Goal: Task Accomplishment & Management: Use online tool/utility

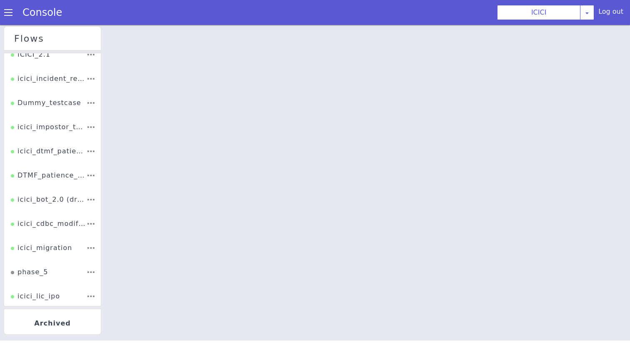
scroll to position [185, 0]
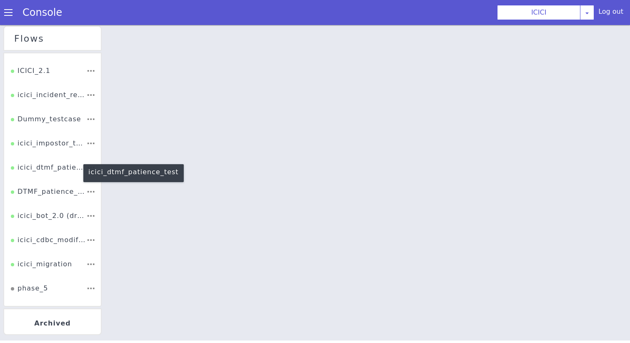
click at [45, 169] on div "icici_dtmf_patience_test" at bounding box center [48, 170] width 75 height 16
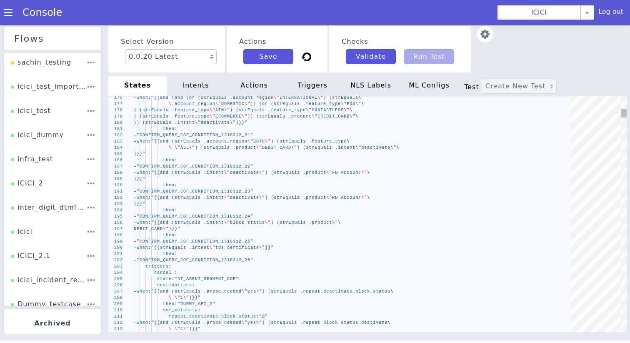
click at [390, 91] on div "NLS Labels" at bounding box center [371, 86] width 58 height 20
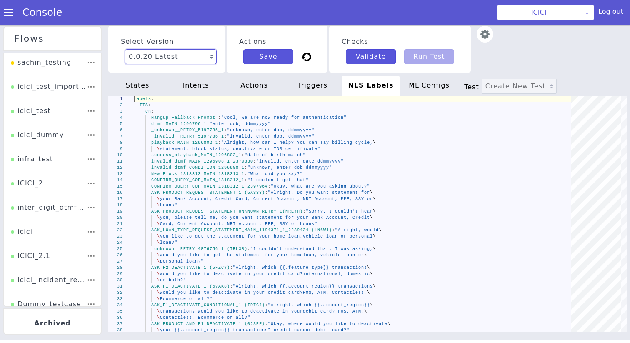
click at [149, 55] on select "0.0.20 Latest 0.0.19 Current 0.0.18 0.0.17 0.0.16 0.0.15 0.0.14 0.0.13 0.0.12 0…" at bounding box center [171, 56] width 92 height 15
click at [125, 49] on select "0.0.20 Latest 0.0.19 Current 0.0.18 0.0.17 0.0.16 0.0.15 0.0.14 0.0.13 0.0.12 0…" at bounding box center [171, 56] width 92 height 15
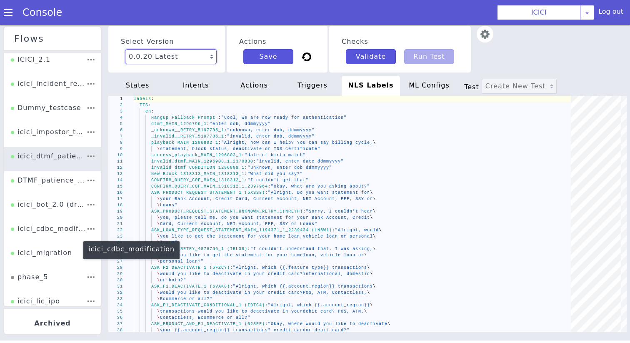
scroll to position [199, 0]
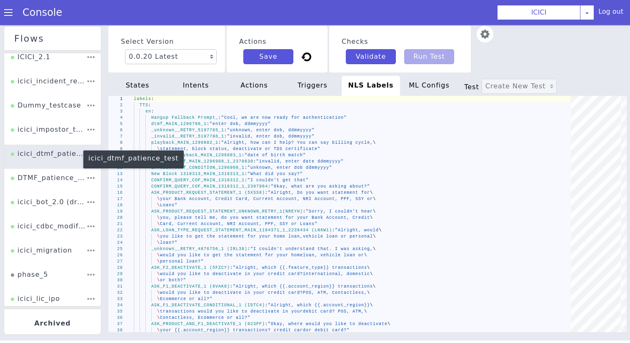
click at [51, 159] on div "icici_dtmf_patience_test" at bounding box center [48, 157] width 75 height 16
click at [10, 15] on span at bounding box center [8, 12] width 8 height 8
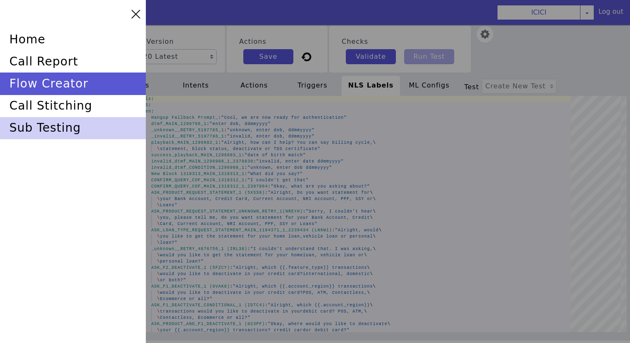
click at [43, 121] on div "sub testing" at bounding box center [73, 128] width 146 height 22
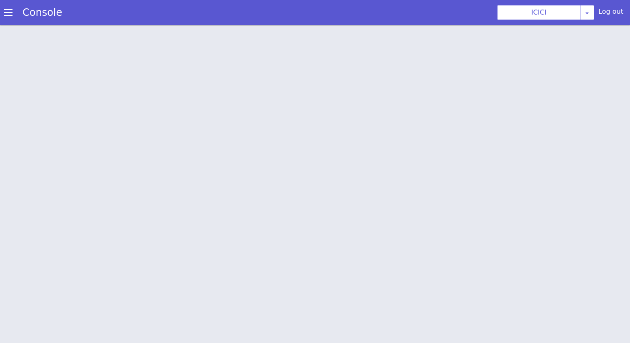
scroll to position [2, 0]
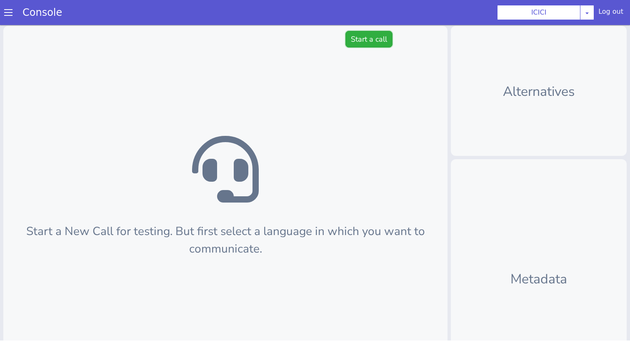
click at [362, 40] on button "Start a call" at bounding box center [368, 39] width 47 height 17
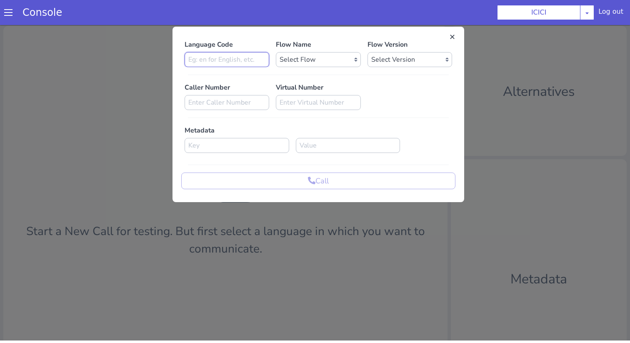
click at [255, 60] on input at bounding box center [227, 59] width 85 height 15
type input "en"
click at [320, 59] on select "Select Flow sachin_testing icici_test_import_1 icici_test icici_dummy infra_tes…" at bounding box center [318, 59] width 85 height 15
select select "afcdc03d-73ef-4713-8ac1-cb4bebf98548"
click at [276, 52] on select "Select Flow sachin_testing icici_test_import_1 icici_test icici_dummy infra_tes…" at bounding box center [318, 59] width 85 height 15
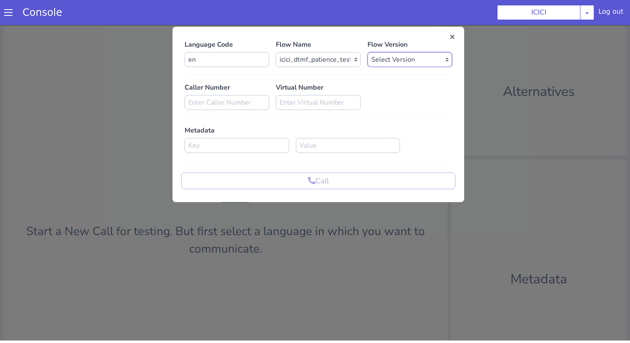
click at [379, 52] on select "Select Version 0.0.20 0.0.19 0.0.18 0.0.17 0.0.16 0.0.15 0.0.14 0.0.13 0.0.12 0…" at bounding box center [409, 59] width 85 height 15
select select "0.0.20"
click at [367, 52] on select "Select Version 0.0.20 0.0.19 0.0.18 0.0.17 0.0.16 0.0.15 0.0.14 0.0.13 0.0.12 0…" at bounding box center [409, 59] width 85 height 15
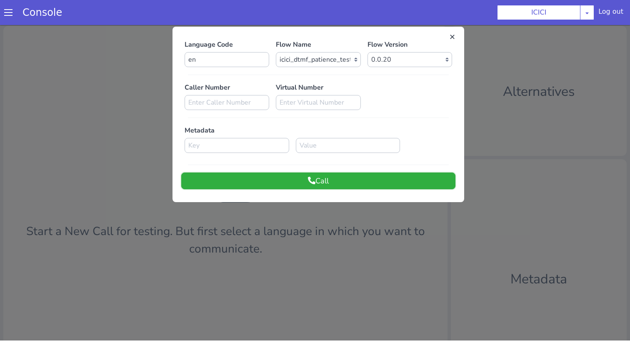
click at [364, 179] on button "Call" at bounding box center [318, 180] width 274 height 17
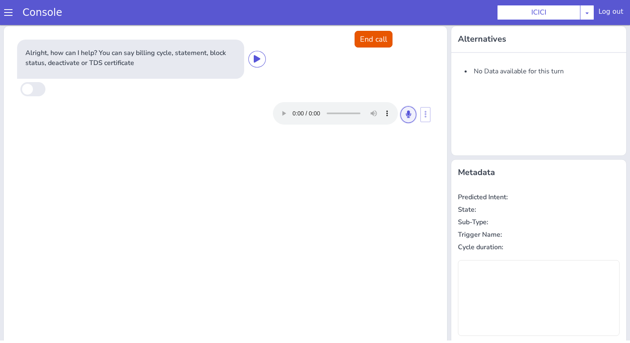
click at [403, 117] on button at bounding box center [408, 114] width 16 height 17
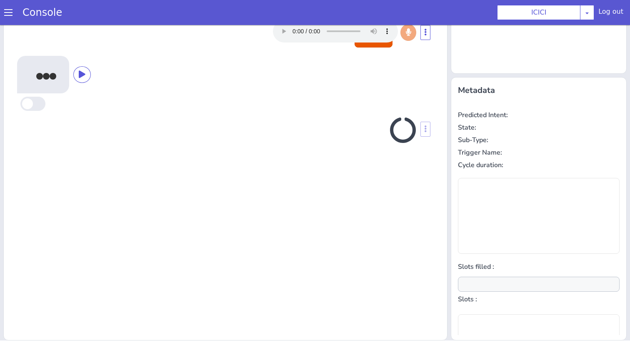
scroll to position [0, 0]
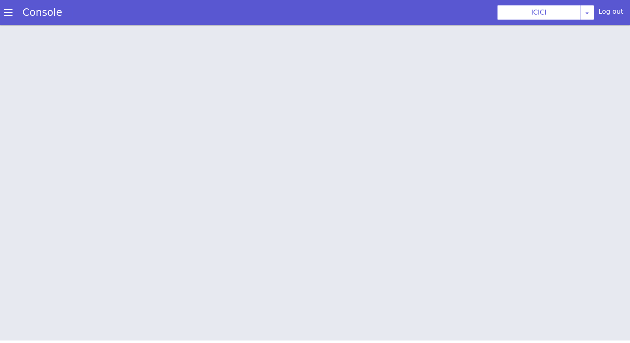
click at [12, 15] on link "Console" at bounding box center [42, 13] width 60 height 12
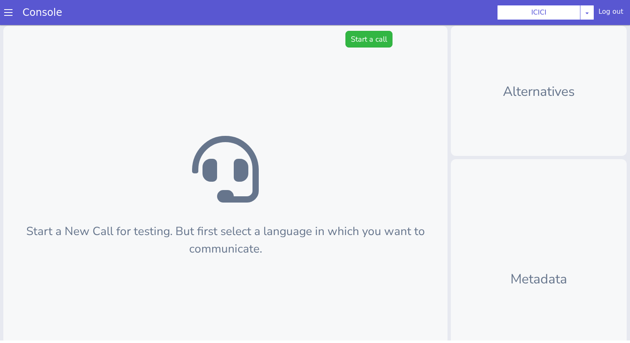
click at [10, 17] on div "Console" at bounding box center [38, 12] width 76 height 23
click at [7, 11] on span at bounding box center [8, 12] width 8 height 8
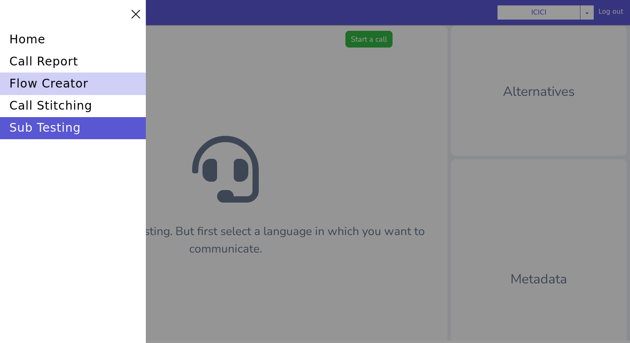
click at [32, 85] on div "flow creator" at bounding box center [73, 83] width 146 height 22
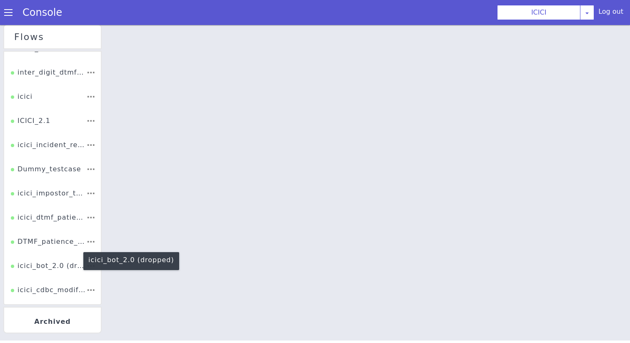
scroll to position [144, 0]
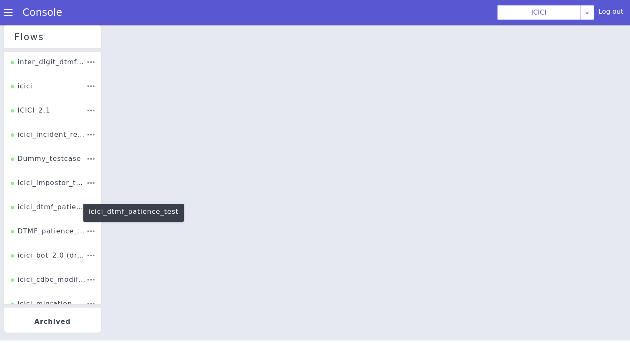
click at [46, 204] on div "icici_dtmf_patience_test" at bounding box center [48, 210] width 75 height 16
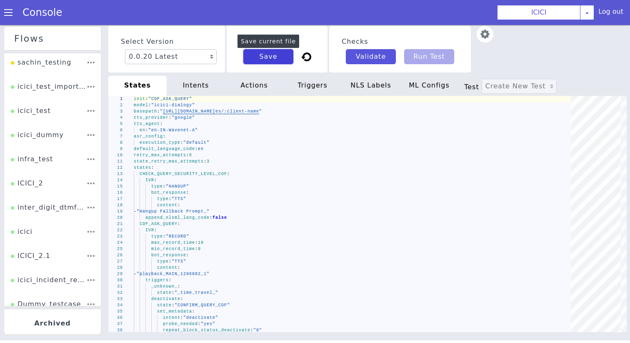
click at [281, 61] on button "Save" at bounding box center [268, 56] width 50 height 15
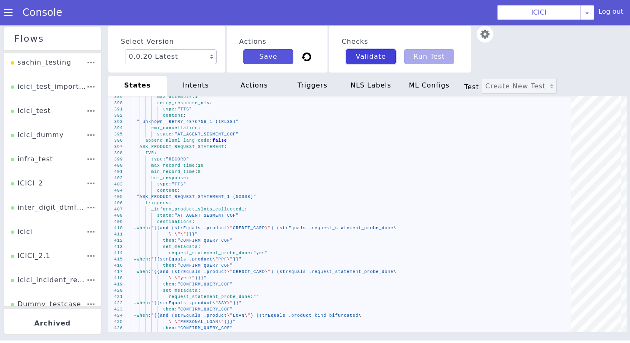
click at [386, 54] on button "Validate" at bounding box center [371, 56] width 50 height 15
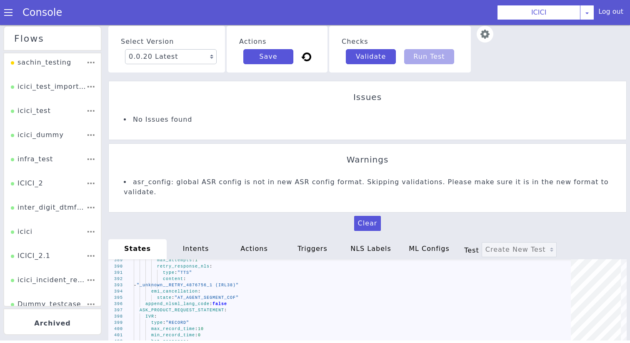
click at [485, 38] on img at bounding box center [485, 34] width 17 height 17
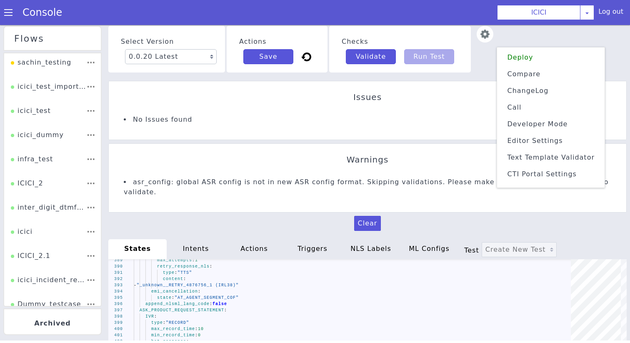
click at [529, 59] on li "Deploy" at bounding box center [550, 57] width 101 height 13
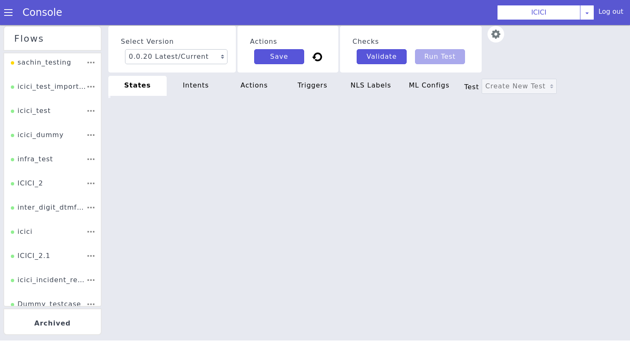
type textarea "init: "COF_ASK_QUERY" model: "icici-dialogy" basepath: "https://s3.ap-south-1.a…"
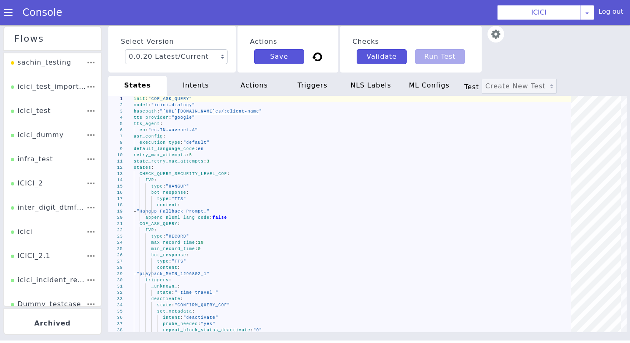
click at [10, 16] on span at bounding box center [8, 12] width 8 height 8
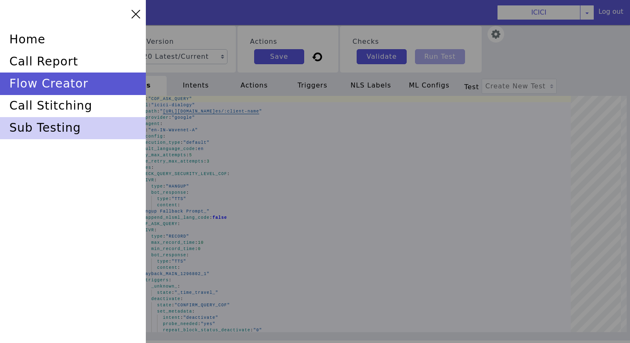
click at [39, 128] on div "sub testing" at bounding box center [73, 128] width 146 height 22
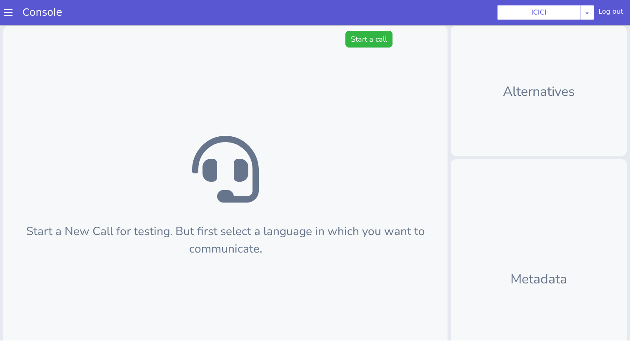
click at [364, 30] on div "Start a New Call for testing. But first select a language in which you want to …" at bounding box center [225, 224] width 444 height 397
click at [364, 35] on button "Start a call" at bounding box center [368, 39] width 47 height 17
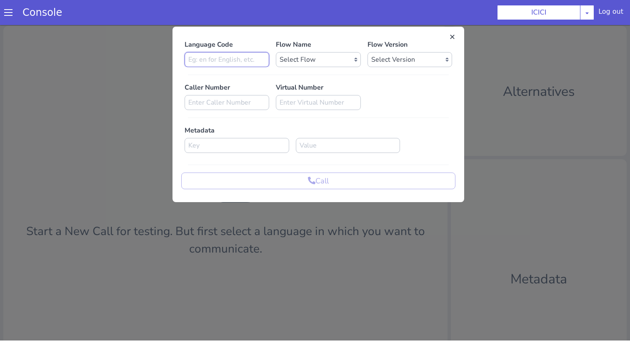
click at [247, 63] on input at bounding box center [227, 59] width 85 height 15
type input "en"
click at [457, 32] on div "Language Code en Flow Name Select Flow sachin_testing icici_test_import_1 icici…" at bounding box center [318, 114] width 292 height 167
click at [453, 35] on button at bounding box center [452, 37] width 8 height 8
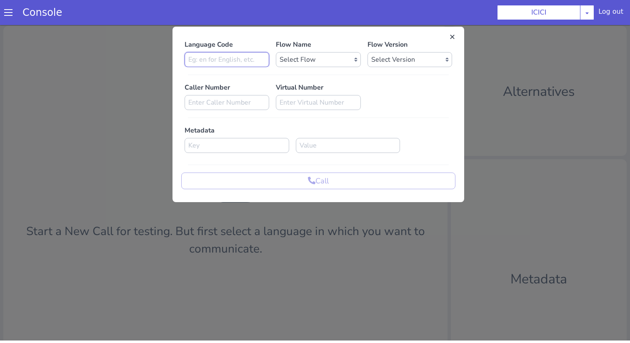
type input "en"
click at [302, 53] on select "Select Flow sachin_testing icici_test_import_1 icici_test icici_dummy infra_tes…" at bounding box center [322, 50] width 85 height 15
select select "afcdc03d-73ef-4713-8ac1-cb4bebf98548"
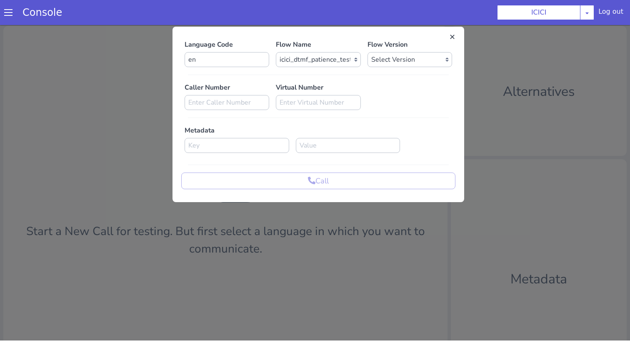
click at [409, 7] on div "Flow Version Select Version 0.0.20 0.0.19 0.0.18 0.0.17 0.0.16 0.0.15 0.0.14 0.…" at bounding box center [434, 8] width 91 height 27
select select "0.0.20"
click at [372, 43] on select "Select Version 0.0.20 0.0.19 0.0.18 0.0.17 0.0.16 0.0.15 0.0.14 0.0.13 0.0.12 0…" at bounding box center [414, 50] width 85 height 15
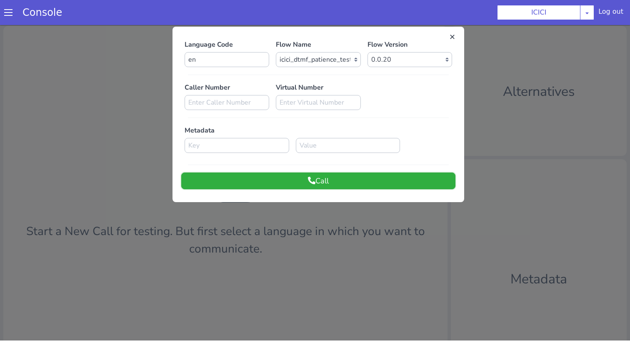
click at [368, 138] on button "Call" at bounding box center [343, 136] width 274 height 17
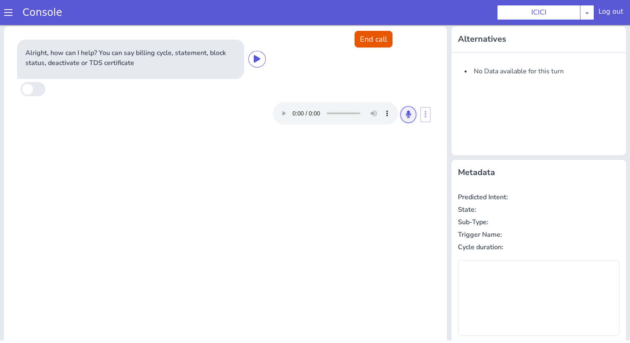
click at [456, 36] on icon at bounding box center [456, 37] width 5 height 7
click at [412, 104] on icon at bounding box center [412, 105] width 5 height 7
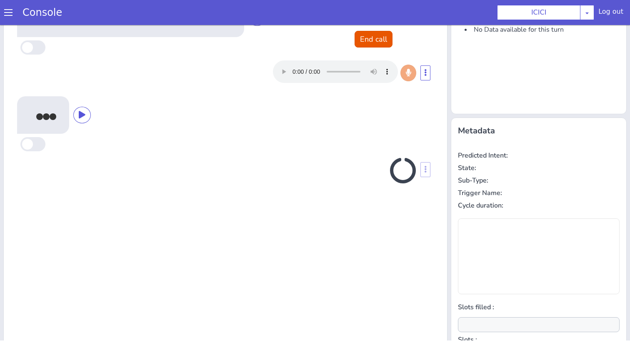
scroll to position [82, 0]
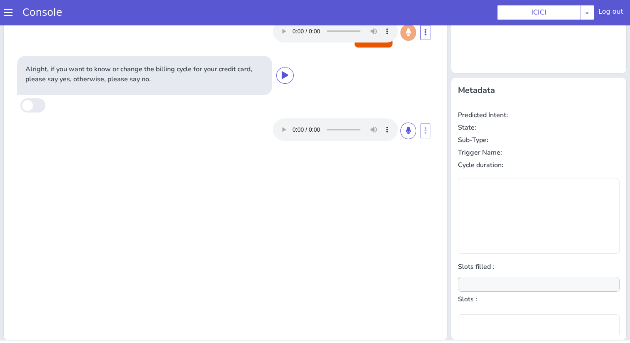
type input "null"
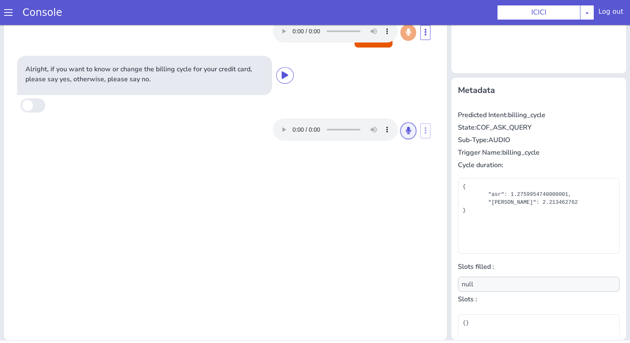
click at [444, 70] on icon at bounding box center [443, 70] width 5 height 7
click at [425, 99] on icon at bounding box center [424, 99] width 5 height 7
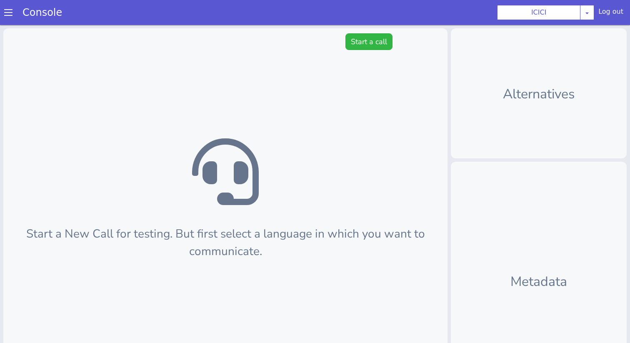
scroll to position [2, 0]
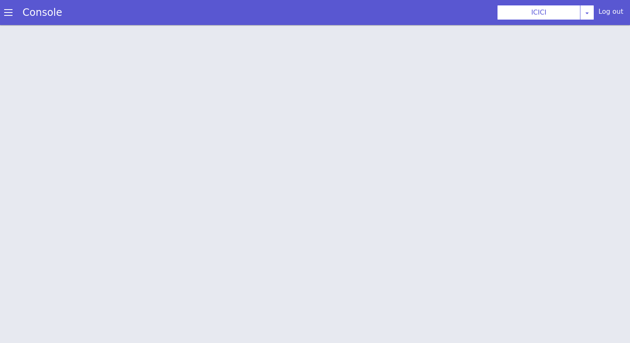
scroll to position [2, 0]
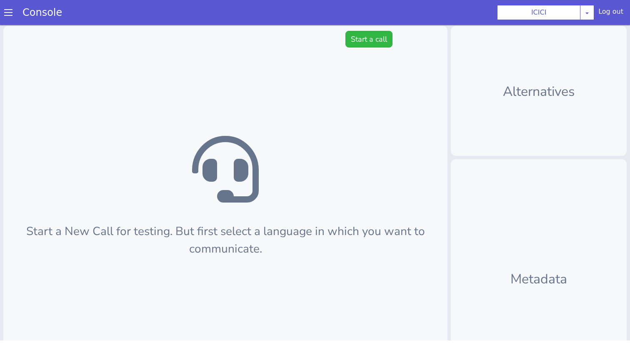
click at [358, 27] on div "Start a New Call for testing. But first select a language in which you want to …" at bounding box center [225, 224] width 444 height 397
click at [358, 30] on div "Start a New Call for testing. But first select a language in which you want to …" at bounding box center [225, 224] width 444 height 397
click at [360, 42] on button "Start a call" at bounding box center [368, 39] width 47 height 17
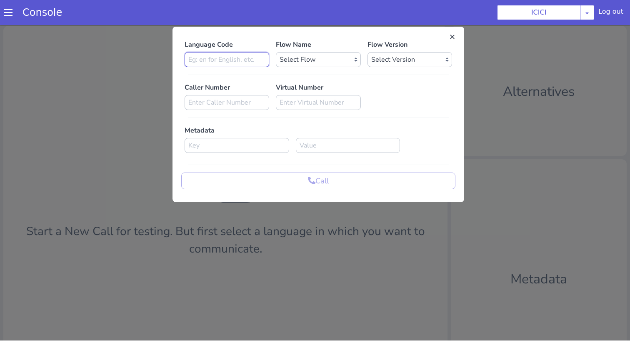
click at [235, 54] on input at bounding box center [227, 59] width 85 height 15
type input "en"
click at [348, 68] on div "Language Code en Flow Name Select Flow sachin_testing icici_test_import_1 icici…" at bounding box center [318, 115] width 274 height 150
click at [344, 60] on select "Select Flow sachin_testing icici_test_import_1 icici_test icici_dummy infra_tes…" at bounding box center [318, 59] width 85 height 15
select select "afcdc03d-73ef-4713-8ac1-cb4bebf98548"
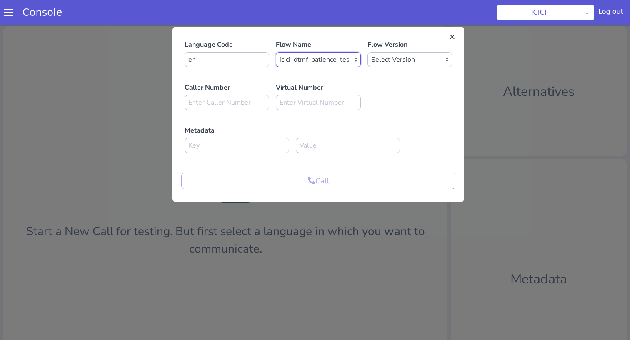
click at [276, 52] on select "Select Flow sachin_testing icici_test_import_1 icici_test icici_dummy infra_tes…" at bounding box center [318, 59] width 85 height 15
click at [405, 61] on select "Select Version 0.0.21 0.0.20 0.0.19 0.0.18 0.0.17 0.0.16 0.0.15 0.0.14 0.0.13 0…" at bounding box center [409, 59] width 85 height 15
select select "0.0.21"
click at [367, 52] on select "Select Version 0.0.21 0.0.20 0.0.19 0.0.18 0.0.17 0.0.16 0.0.15 0.0.14 0.0.13 0…" at bounding box center [409, 59] width 85 height 15
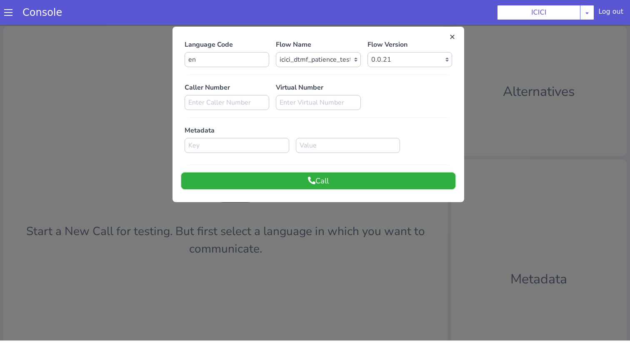
click at [400, 176] on button "Call" at bounding box center [318, 180] width 274 height 17
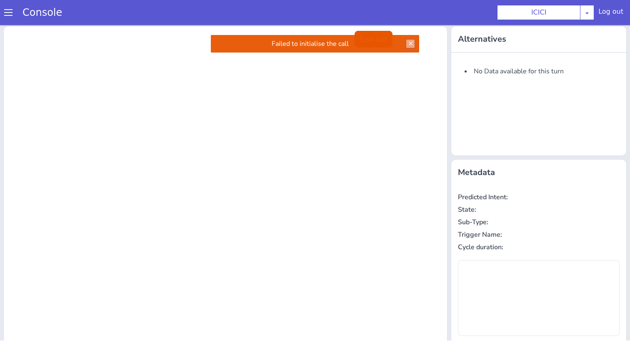
click at [407, 45] on button at bounding box center [410, 44] width 8 height 8
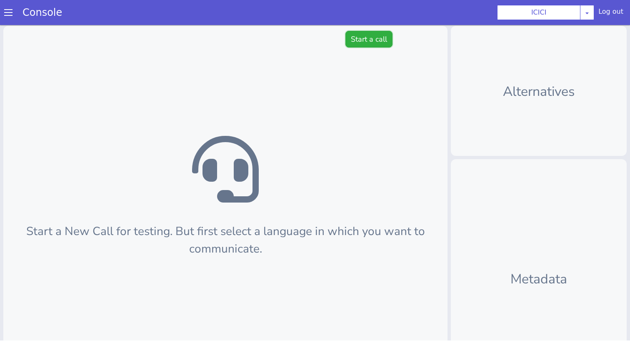
click at [360, 43] on button "Start a call" at bounding box center [368, 39] width 47 height 17
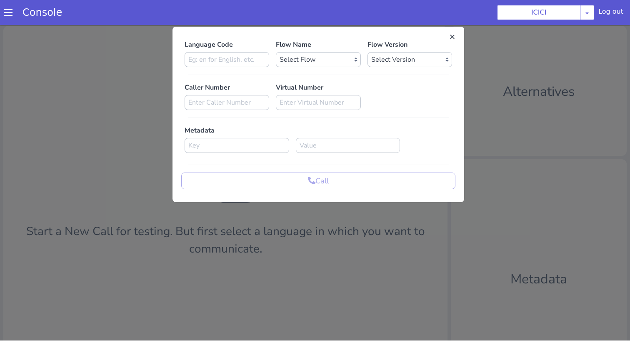
click at [235, 75] on div at bounding box center [318, 75] width 261 height 0
click at [235, 67] on div "Language Code Flow Name Select Flow sachin_testing icici_test_import_1 icici_te…" at bounding box center [318, 115] width 274 height 150
click at [235, 64] on input at bounding box center [227, 59] width 85 height 15
type input "en"
click at [331, 72] on div at bounding box center [318, 74] width 267 height 7
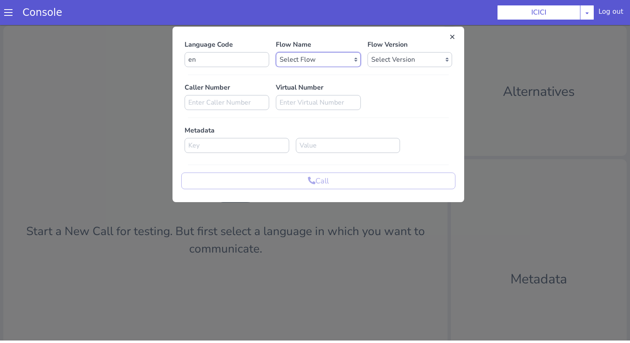
click at [331, 59] on select "Select Flow sachin_testing icici_test_import_1 icici_test icici_dummy infra_tes…" at bounding box center [318, 59] width 85 height 15
select select "afcdc03d-73ef-4713-8ac1-cb4bebf98548"
click at [276, 52] on select "Select Flow sachin_testing icici_test_import_1 icici_test icici_dummy infra_tes…" at bounding box center [318, 59] width 85 height 15
click at [415, 53] on select "Select Version 0.0.22 0.0.21 0.0.20 0.0.19 0.0.18 0.0.17 0.0.16 0.0.15 0.0.14 0…" at bounding box center [409, 59] width 85 height 15
click at [367, 52] on select "Select Version 0.0.22 0.0.21 0.0.20 0.0.19 0.0.18 0.0.17 0.0.16 0.0.15 0.0.14 0…" at bounding box center [409, 59] width 85 height 15
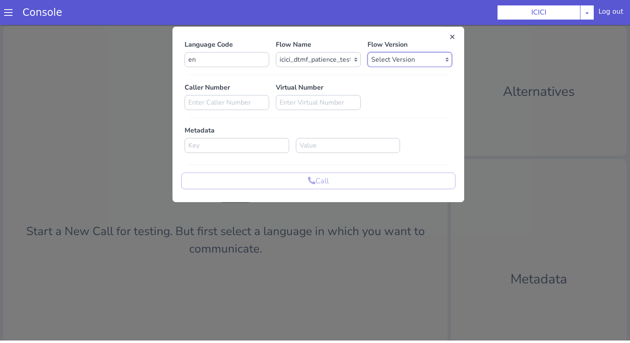
click at [407, 57] on select "Select Version 0.0.22 0.0.21 0.0.20 0.0.19 0.0.18 0.0.17 0.0.16 0.0.15 0.0.14 0…" at bounding box center [409, 59] width 85 height 15
select select "0.0.21"
click at [367, 52] on select "Select Version 0.0.22 0.0.21 0.0.20 0.0.19 0.0.18 0.0.17 0.0.16 0.0.15 0.0.14 0…" at bounding box center [409, 59] width 85 height 15
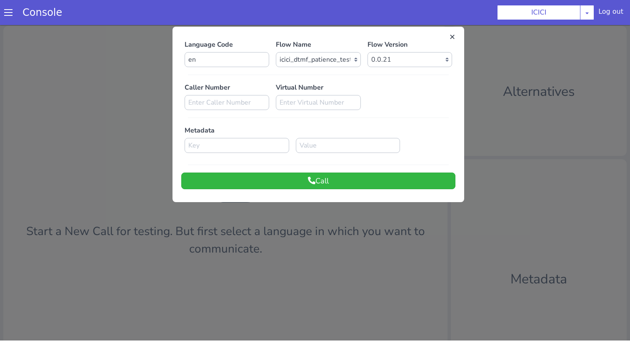
click at [404, 71] on div at bounding box center [318, 74] width 267 height 7
click at [401, 187] on button "Call" at bounding box center [318, 180] width 274 height 17
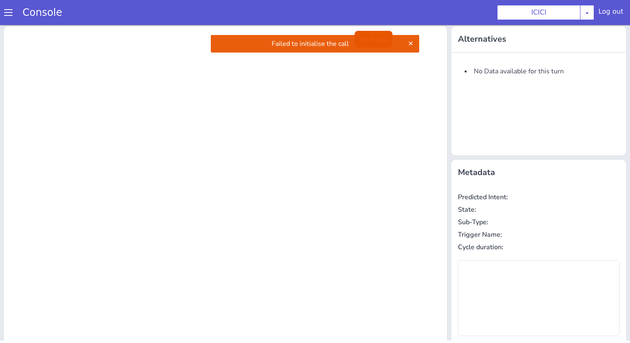
click at [401, 187] on div at bounding box center [225, 224] width 443 height 396
click at [410, 50] on div "Failed to initialise the call" at bounding box center [315, 43] width 208 height 17
click at [410, 46] on button at bounding box center [410, 44] width 8 height 8
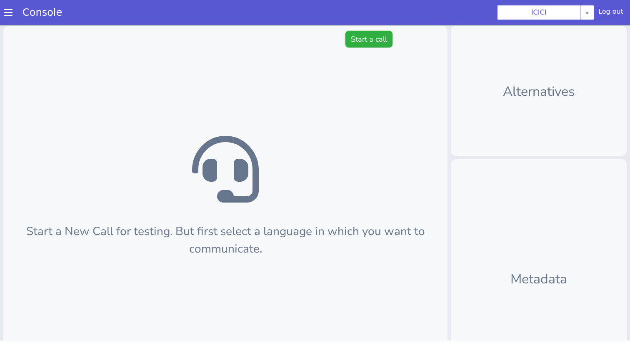
click at [356, 38] on button "Start a call" at bounding box center [368, 39] width 47 height 17
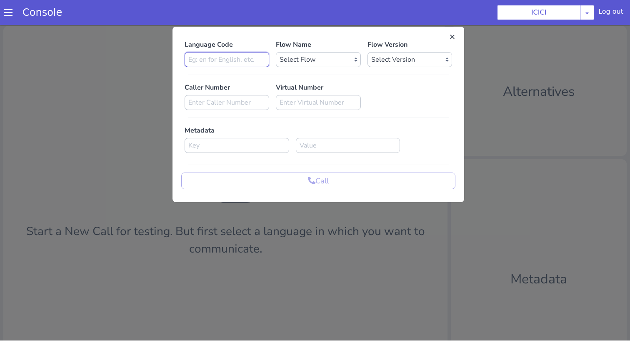
click at [247, 61] on input at bounding box center [227, 59] width 85 height 15
type input "en"
click at [313, 64] on select "Select Flow sachin_testing icici_test_import_1 icici_test icici_dummy infra_tes…" at bounding box center [318, 59] width 85 height 15
select select "afcdc03d-73ef-4713-8ac1-cb4bebf98548"
click at [276, 52] on select "Select Flow sachin_testing icici_test_import_1 icici_test icici_dummy infra_tes…" at bounding box center [318, 59] width 85 height 15
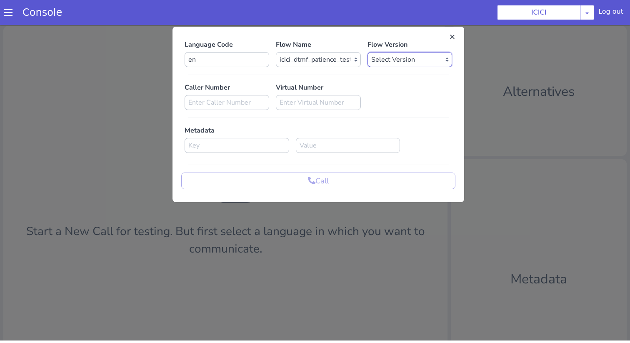
click at [389, 62] on select "Select Version 0.0.22 0.0.21 0.0.20 0.0.19 0.0.18 0.0.17 0.0.16 0.0.15 0.0.14 0…" at bounding box center [409, 59] width 85 height 15
click at [367, 52] on select "Select Version 0.0.22 0.0.21 0.0.20 0.0.19 0.0.18 0.0.17 0.0.16 0.0.15 0.0.14 0…" at bounding box center [409, 59] width 85 height 15
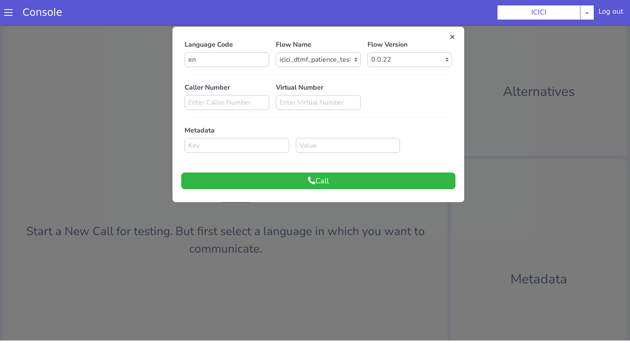
click at [389, 51] on div "Flow Version Select Version 0.0.22 0.0.21 0.0.20 0.0.19 0.0.18 0.0.17 0.0.16 0.…" at bounding box center [409, 53] width 91 height 27
click at [389, 57] on select "Select Version 0.0.22 0.0.21 0.0.20 0.0.19 0.0.18 0.0.17 0.0.16 0.0.15 0.0.14 0…" at bounding box center [409, 59] width 85 height 15
select select "0.0.21"
click at [367, 52] on select "Select Version 0.0.22 0.0.21 0.0.20 0.0.19 0.0.18 0.0.17 0.0.16 0.0.15 0.0.14 0…" at bounding box center [409, 59] width 85 height 15
click at [367, 178] on button "Call" at bounding box center [318, 180] width 274 height 17
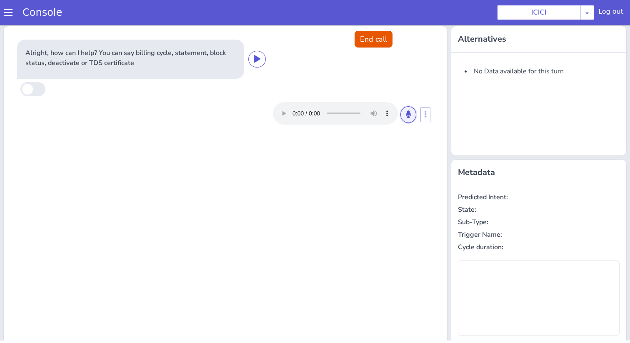
click at [405, 114] on button at bounding box center [408, 114] width 16 height 17
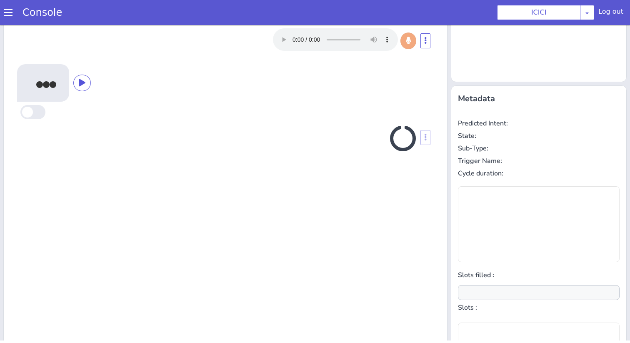
scroll to position [82, 0]
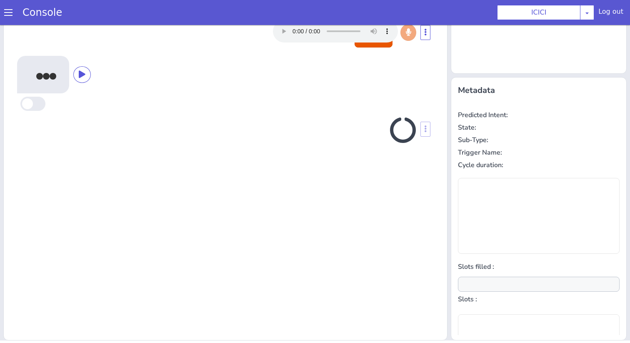
type input "null"
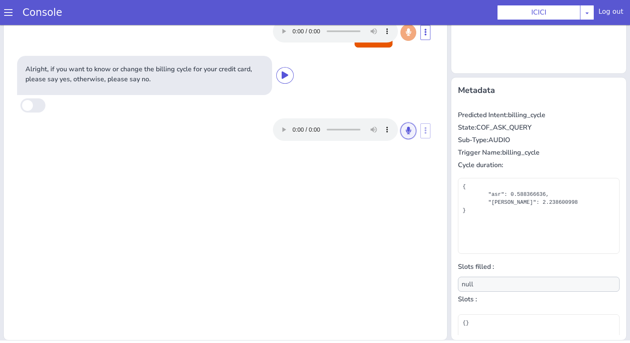
click at [413, 130] on button at bounding box center [408, 130] width 16 height 17
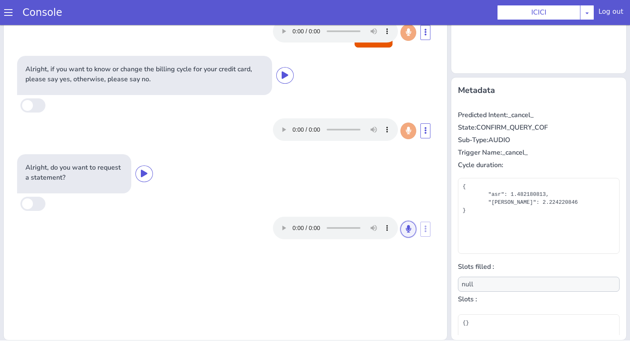
click at [405, 227] on button at bounding box center [408, 229] width 16 height 17
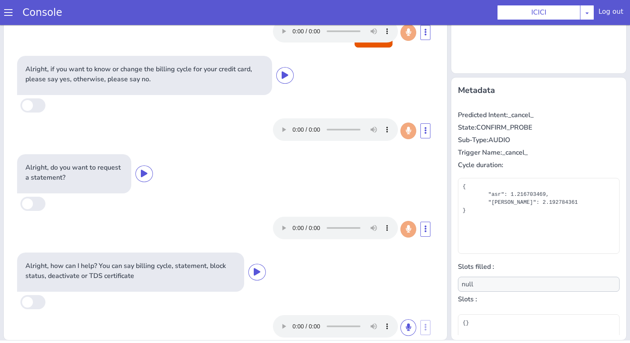
scroll to position [14, 0]
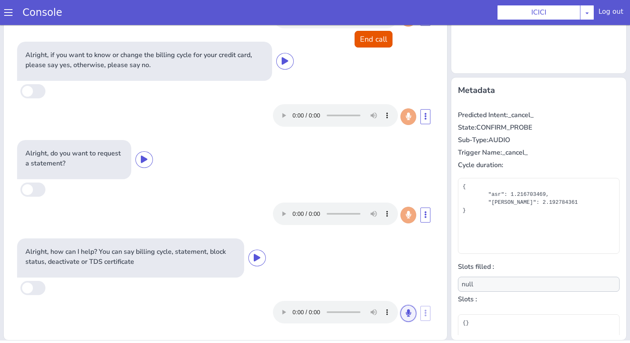
click at [404, 312] on button at bounding box center [408, 313] width 16 height 17
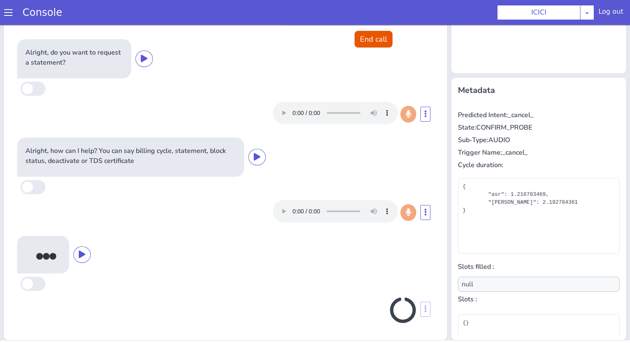
scroll to position [112, 0]
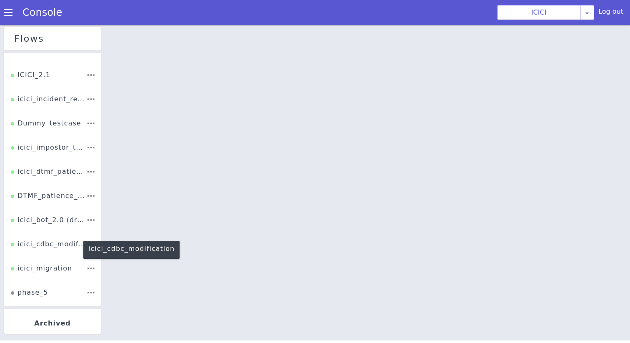
scroll to position [200, 0]
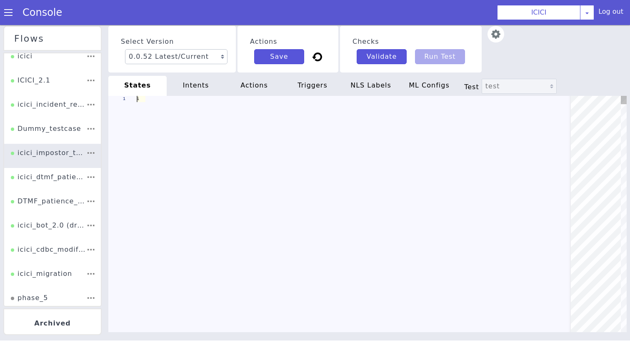
type textarea "init: "API_LANGUAGE_SET" model: "icici-dialogy" basepath: "https://s3.ap-south-…"
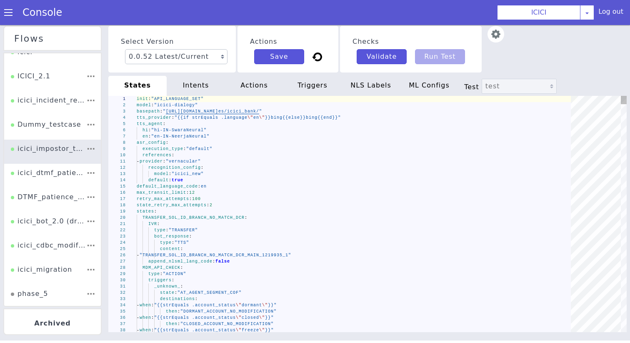
click at [58, 163] on li "icici_impostor_test" at bounding box center [52, 152] width 97 height 24
click at [60, 302] on div "icici_dtmf_patience_test" at bounding box center [92, 330] width 71 height 56
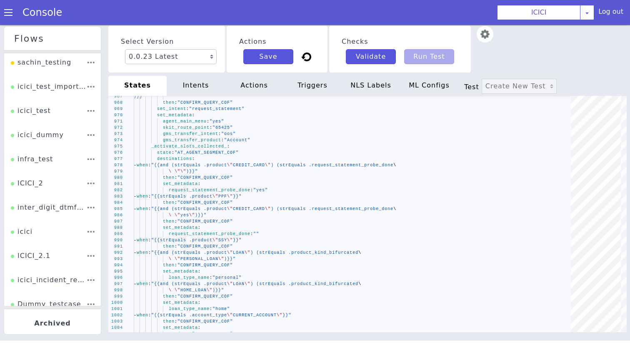
click at [15, 7] on link "Console" at bounding box center [42, 13] width 60 height 12
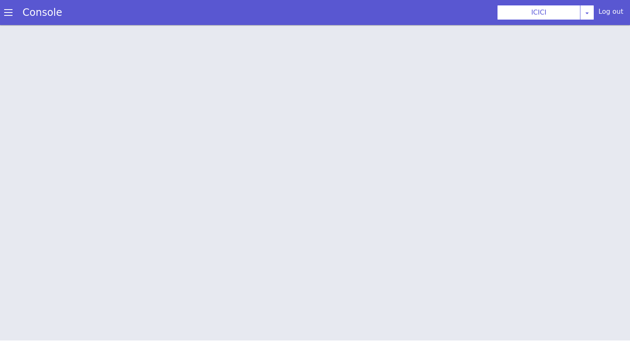
click at [11, 13] on span at bounding box center [8, 12] width 8 height 8
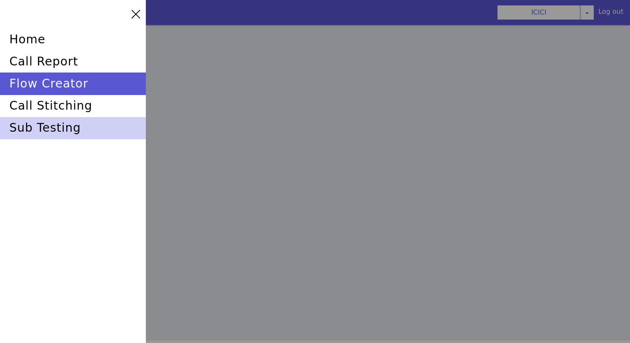
click at [48, 125] on div "sub testing" at bounding box center [73, 128] width 146 height 22
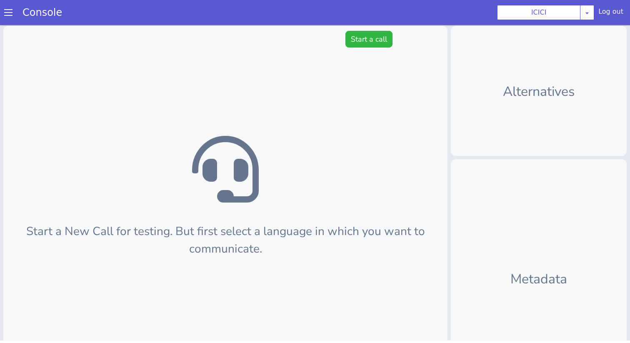
click at [7, 11] on span at bounding box center [8, 12] width 8 height 8
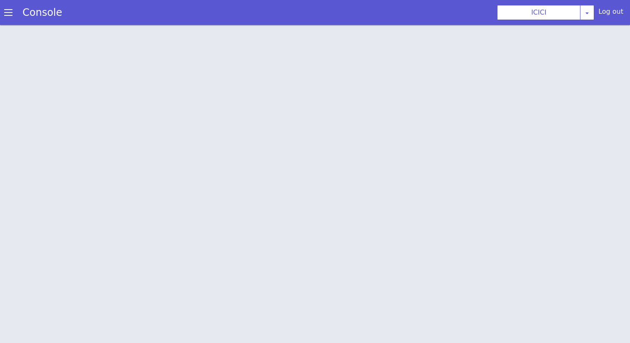
scroll to position [2, 0]
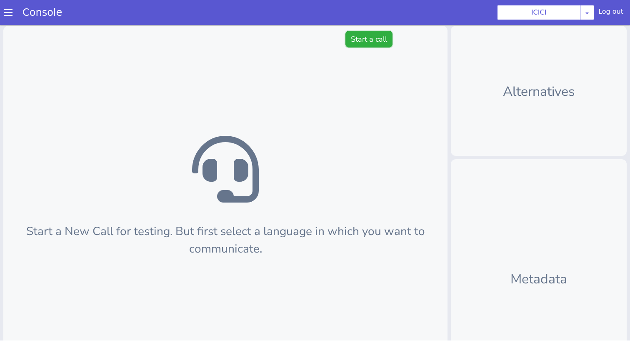
click at [378, 39] on button "Start a call" at bounding box center [368, 39] width 47 height 17
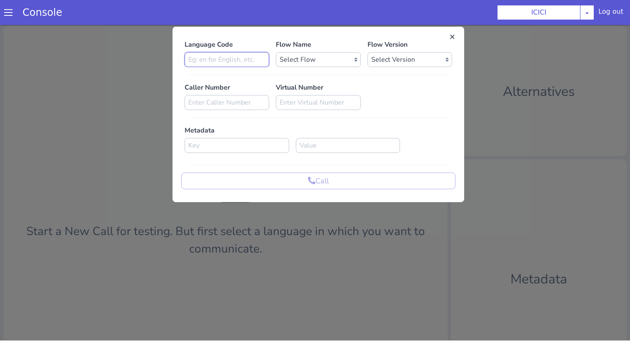
click at [225, 54] on input at bounding box center [227, 59] width 85 height 15
type input "en"
click at [322, 64] on select "Select Flow sachin_testing icici_test_import_1 icici_test icici_dummy infra_tes…" at bounding box center [318, 59] width 85 height 15
select select "afcdc03d-73ef-4713-8ac1-cb4bebf98548"
click at [276, 52] on select "Select Flow sachin_testing icici_test_import_1 icici_test icici_dummy infra_tes…" at bounding box center [318, 59] width 85 height 15
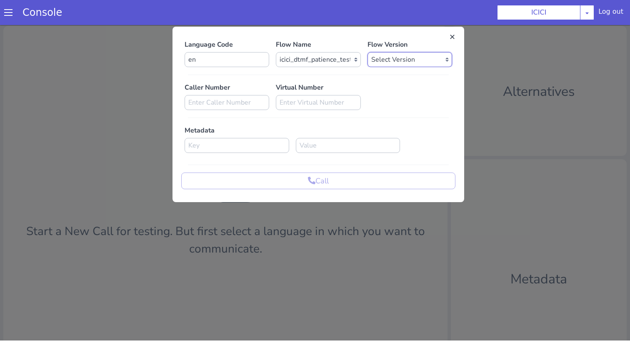
click at [382, 53] on select "Select Version 0.0.23 0.0.22 0.0.21 0.0.20 0.0.19 0.0.18 0.0.17 0.0.16 0.0.15 0…" at bounding box center [409, 59] width 85 height 15
select select "0.0.23"
click at [367, 52] on select "Select Version 0.0.23 0.0.22 0.0.21 0.0.20 0.0.19 0.0.18 0.0.17 0.0.16 0.0.15 0…" at bounding box center [409, 59] width 85 height 15
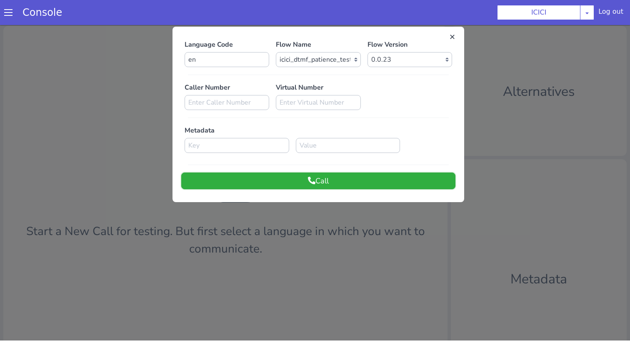
click at [355, 180] on button "Call" at bounding box center [318, 180] width 274 height 17
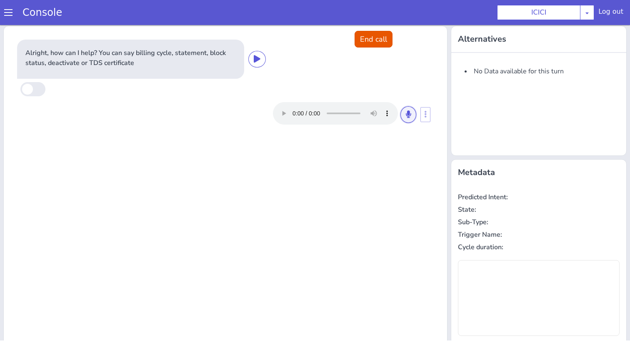
click at [405, 121] on button at bounding box center [408, 114] width 16 height 17
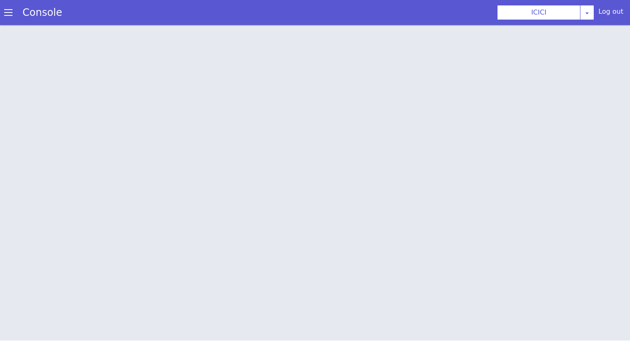
scroll to position [0, 0]
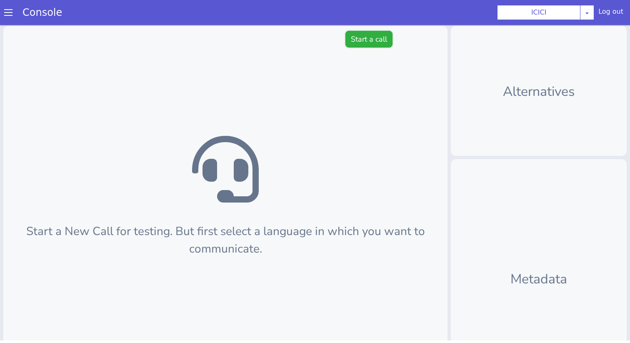
click at [350, 31] on button "Start a call" at bounding box center [368, 39] width 47 height 17
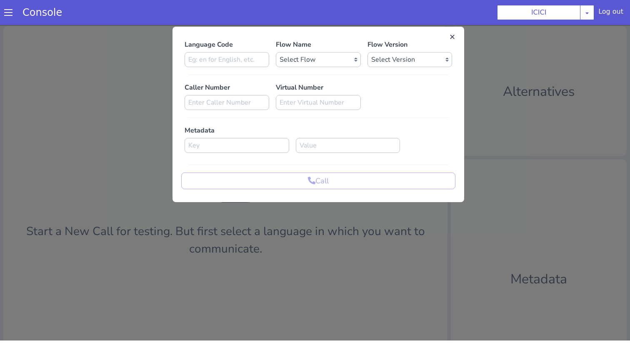
click at [256, 67] on div "Language Code Flow Name Select Flow sachin_testing icici_test_import_1 icici_te…" at bounding box center [318, 115] width 274 height 150
click at [263, 67] on input at bounding box center [227, 59] width 85 height 15
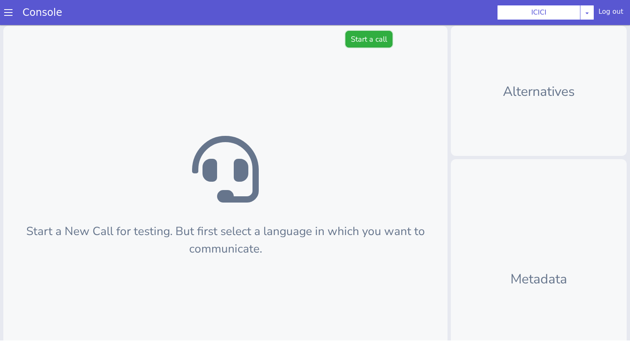
click at [361, 42] on button "Start a call" at bounding box center [368, 39] width 47 height 17
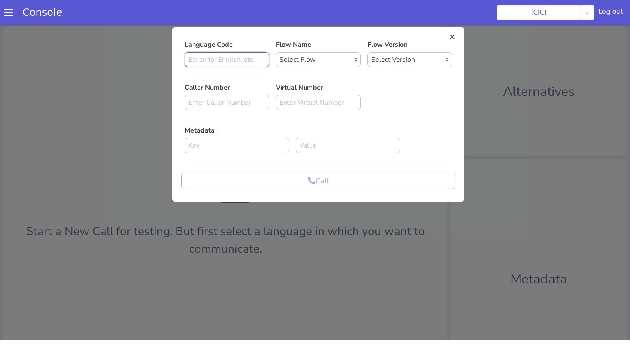
click at [249, 58] on input at bounding box center [227, 59] width 85 height 15
type input "en"
click at [319, 56] on select "Select Flow sachin_testing icici_test_import_1 icici_test icici_dummy infra_tes…" at bounding box center [318, 59] width 85 height 15
select select "afcdc03d-73ef-4713-8ac1-cb4bebf98548"
click at [276, 52] on select "Select Flow sachin_testing icici_test_import_1 icici_test icici_dummy infra_tes…" at bounding box center [318, 59] width 85 height 15
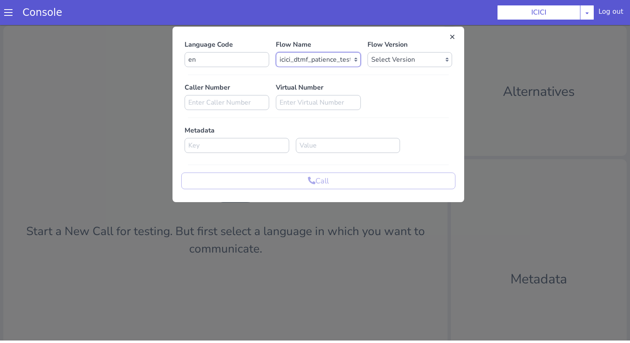
click at [400, 61] on select "Select Version 0.0.23 0.0.22 0.0.21 0.0.20 0.0.19 0.0.18 0.0.17 0.0.16 0.0.15 0…" at bounding box center [409, 59] width 85 height 15
select select "0.0.23"
click at [367, 52] on select "Select Version 0.0.23 0.0.22 0.0.21 0.0.20 0.0.19 0.0.18 0.0.17 0.0.16 0.0.15 0…" at bounding box center [409, 59] width 85 height 15
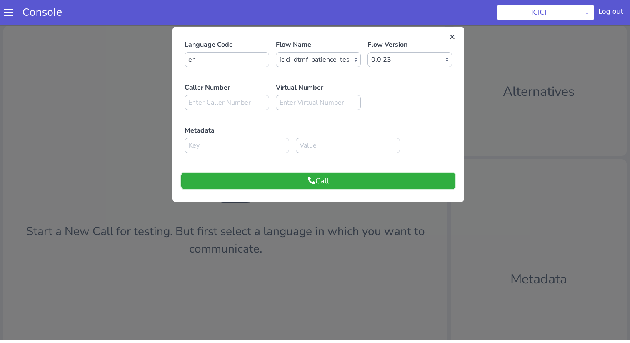
click at [362, 180] on button "Call" at bounding box center [318, 180] width 274 height 17
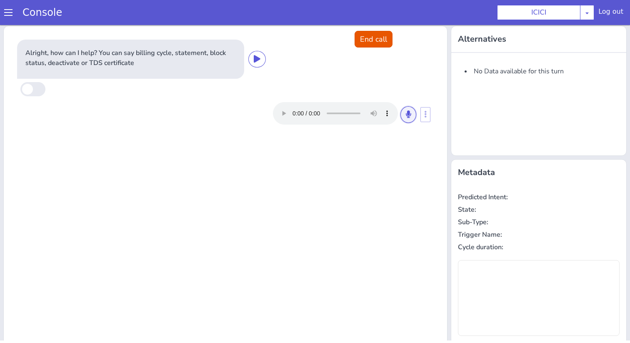
click at [407, 108] on button at bounding box center [408, 114] width 16 height 17
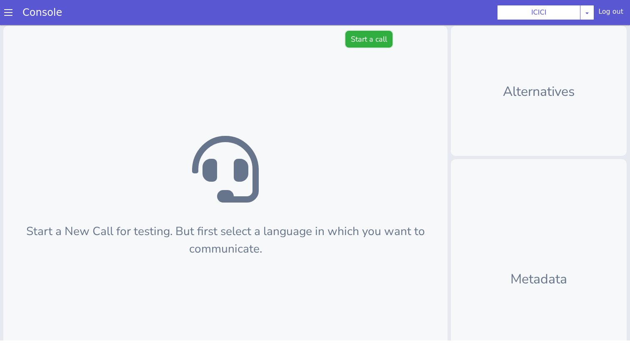
click at [362, 42] on button "Start a call" at bounding box center [368, 39] width 47 height 17
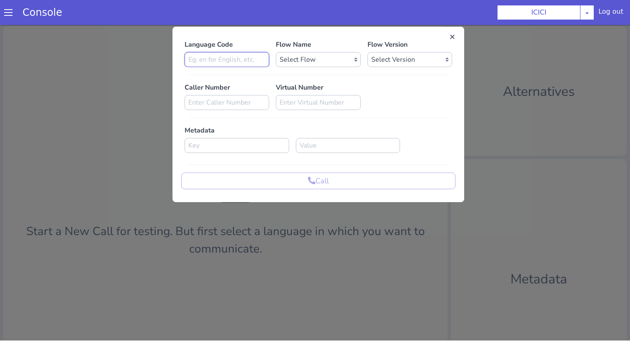
click at [254, 64] on input at bounding box center [227, 59] width 85 height 15
type input "en"
click at [301, 65] on select "Select Flow sachin_testing icici_test_import_1 icici_test icici_dummy infra_tes…" at bounding box center [318, 59] width 85 height 15
select select "afcdc03d-73ef-4713-8ac1-cb4bebf98548"
click at [276, 52] on select "Select Flow sachin_testing icici_test_import_1 icici_test icici_dummy infra_tes…" at bounding box center [318, 59] width 85 height 15
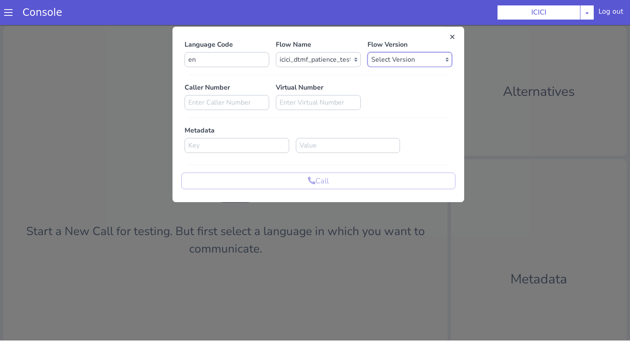
click at [377, 60] on select "Select Version 0.0.23 0.0.22 0.0.21 0.0.20 0.0.19 0.0.18 0.0.17 0.0.16 0.0.15 0…" at bounding box center [409, 59] width 85 height 15
click at [367, 52] on select "Select Version 0.0.23 0.0.22 0.0.21 0.0.20 0.0.19 0.0.18 0.0.17 0.0.16 0.0.15 0…" at bounding box center [409, 59] width 85 height 15
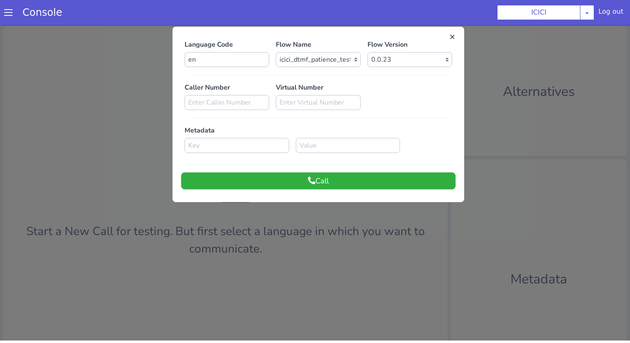
click at [362, 184] on button "Call" at bounding box center [318, 180] width 274 height 17
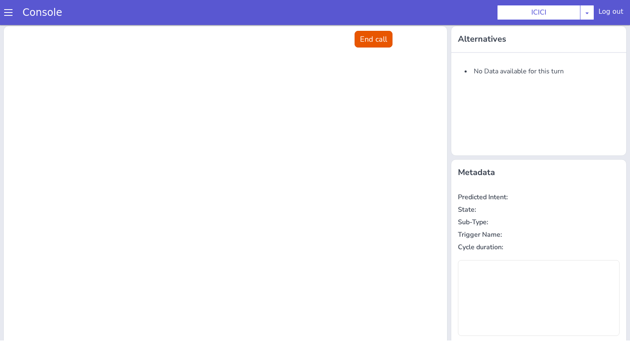
click at [362, 184] on div at bounding box center [225, 224] width 443 height 396
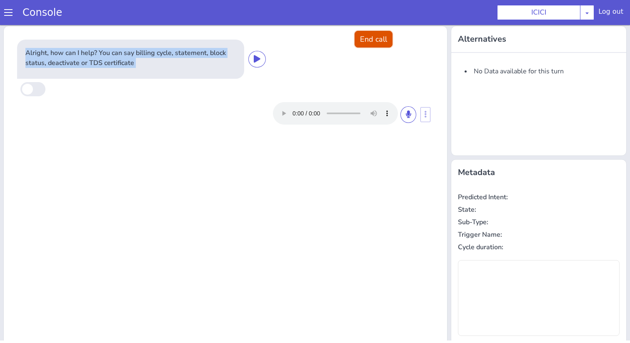
click at [380, 39] on button "End call" at bounding box center [374, 39] width 38 height 17
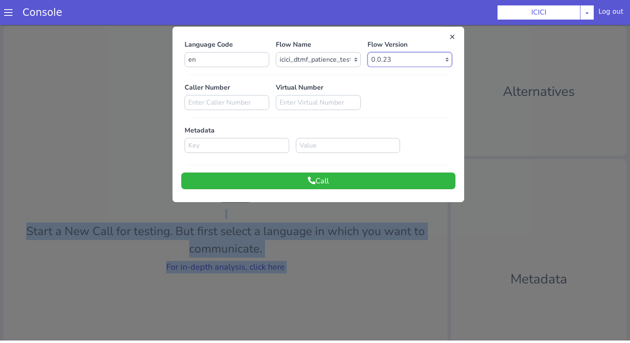
click at [385, 56] on select "Select Version 0.0.23 0.0.22 0.0.21 0.0.20 0.0.19 0.0.18 0.0.17 0.0.16 0.0.15 0…" at bounding box center [409, 59] width 85 height 15
select select "0.0.22"
click at [367, 52] on select "Select Version 0.0.23 0.0.22 0.0.21 0.0.20 0.0.19 0.0.18 0.0.17 0.0.16 0.0.15 0…" at bounding box center [409, 59] width 85 height 15
click at [387, 184] on button "Call" at bounding box center [318, 180] width 274 height 17
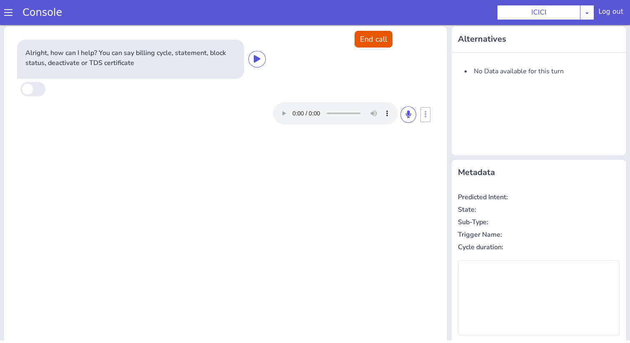
click at [388, 151] on div "Alright, how can I help? You can say billing cycle, statement, block status, de…" at bounding box center [225, 224] width 443 height 396
click at [405, 110] on button at bounding box center [408, 114] width 16 height 17
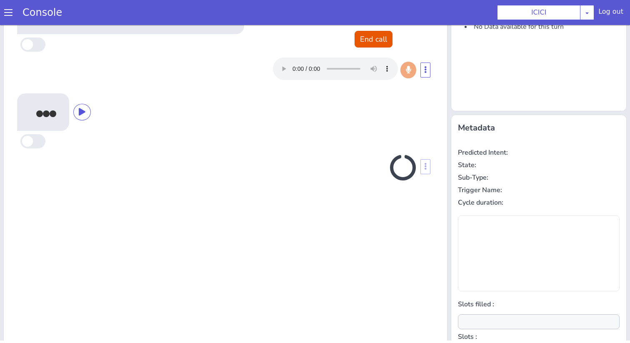
scroll to position [82, 0]
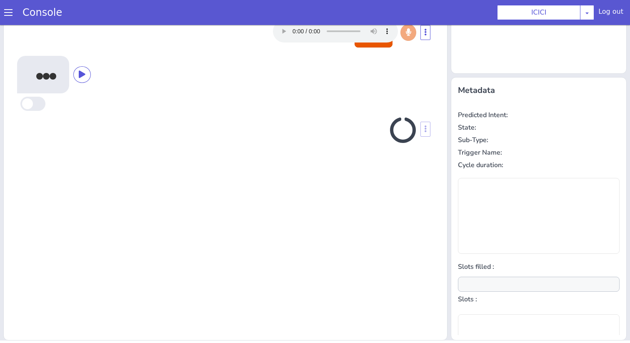
type input "null"
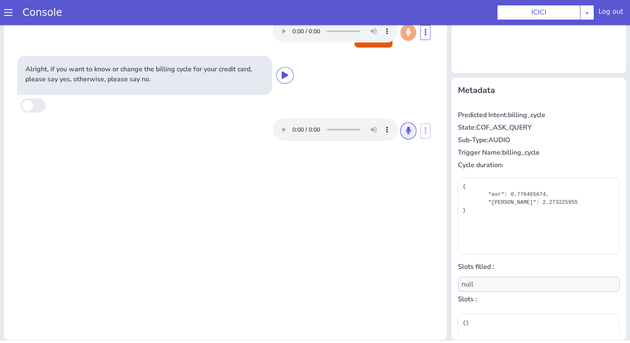
click at [410, 137] on button at bounding box center [408, 130] width 16 height 17
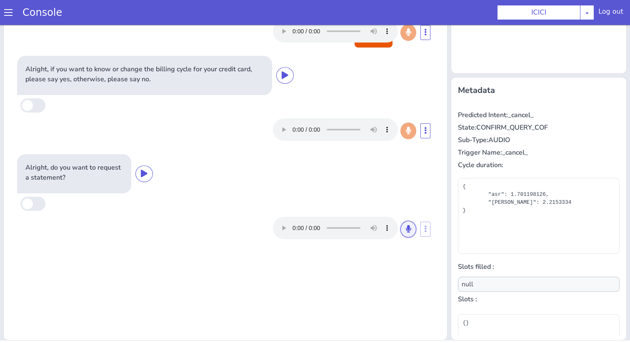
click at [412, 233] on button at bounding box center [408, 229] width 16 height 17
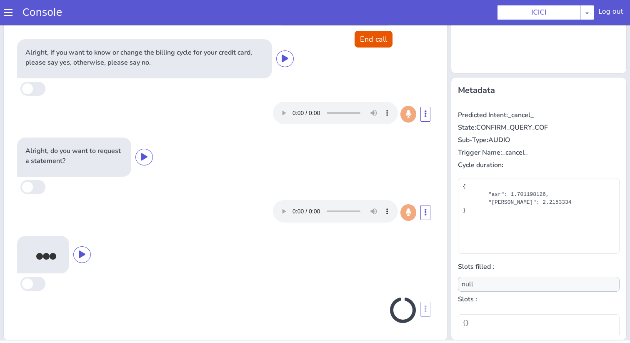
scroll to position [14, 0]
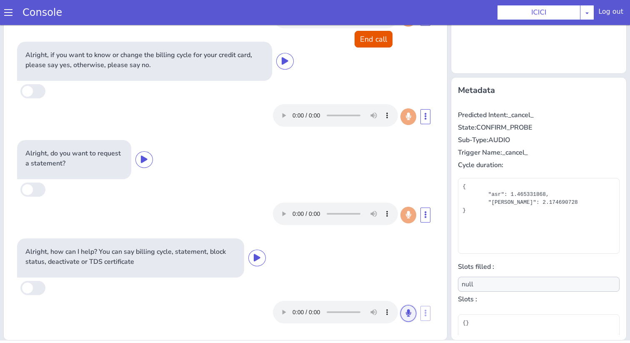
click at [408, 318] on button at bounding box center [408, 313] width 16 height 17
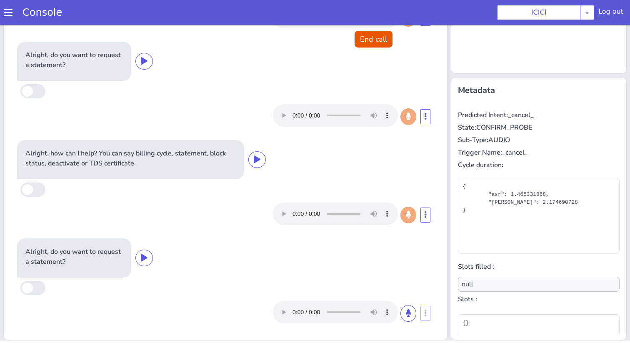
scroll to position [112, 0]
click at [408, 318] on button at bounding box center [408, 313] width 16 height 17
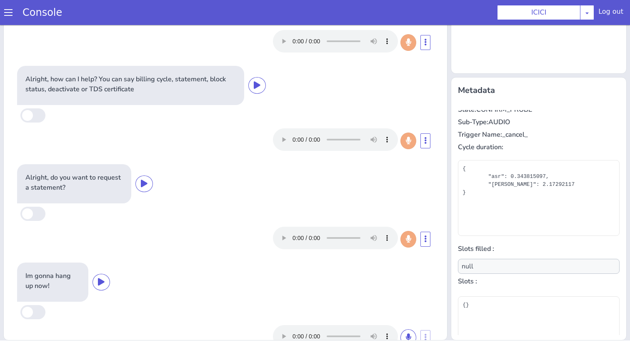
scroll to position [75, 0]
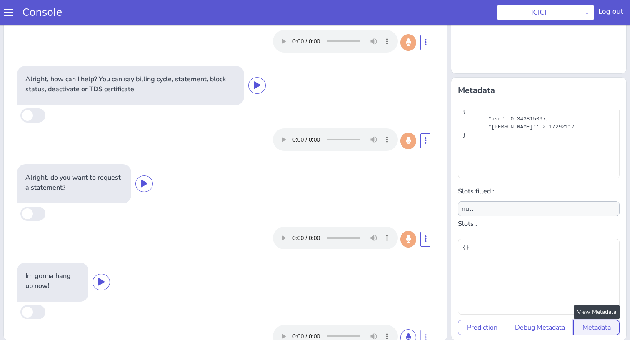
click at [589, 327] on button "Metadata" at bounding box center [596, 327] width 46 height 15
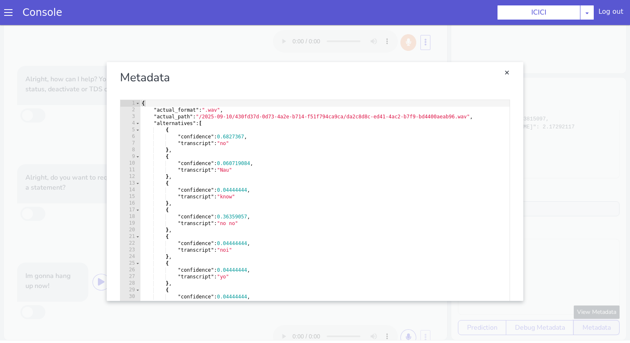
scroll to position [14, 0]
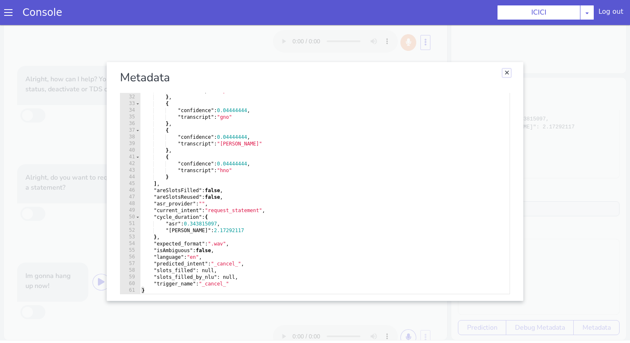
click at [510, 73] on link "Close" at bounding box center [506, 73] width 8 height 8
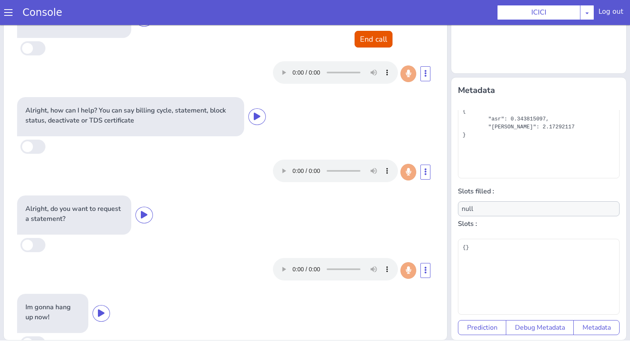
scroll to position [153, 0]
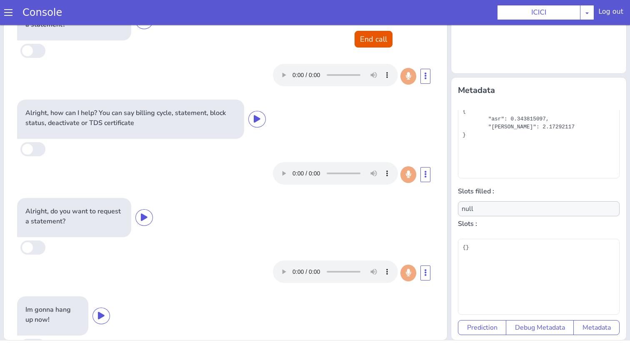
click at [110, 220] on p "Alright, do you want to request a statement?" at bounding box center [73, 216] width 97 height 20
click at [35, 243] on span at bounding box center [32, 247] width 25 height 14
click at [29, 249] on span at bounding box center [32, 247] width 25 height 14
click at [38, 246] on span at bounding box center [32, 247] width 25 height 14
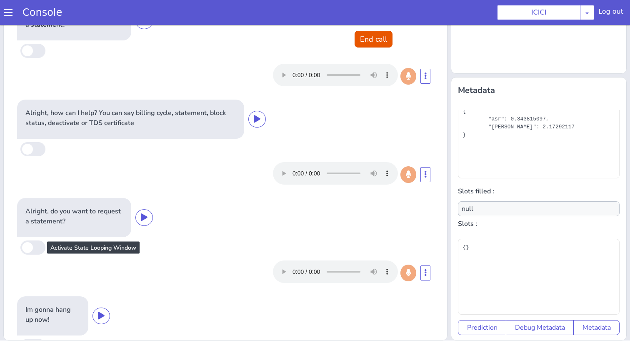
click at [38, 246] on span at bounding box center [32, 247] width 25 height 14
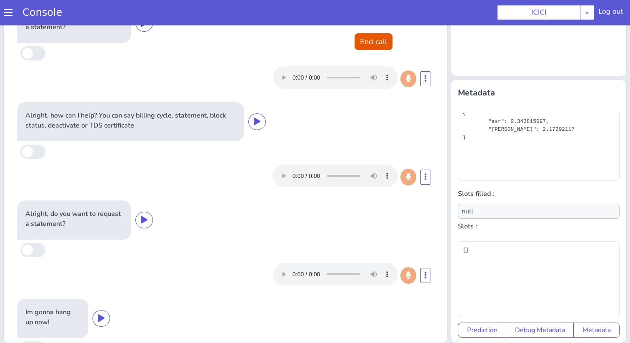
scroll to position [0, 0]
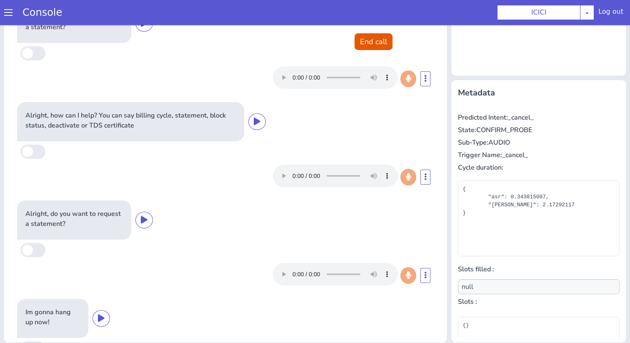
click at [513, 132] on p "State: CONFIRM_PROBE" at bounding box center [539, 130] width 162 height 10
